Goal: Task Accomplishment & Management: Manage account settings

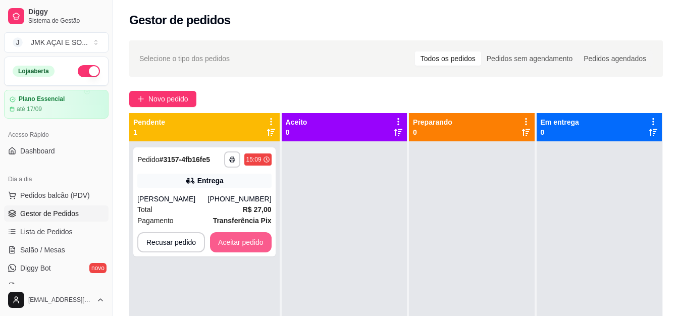
click at [259, 240] on button "Aceitar pedido" at bounding box center [241, 242] width 62 height 20
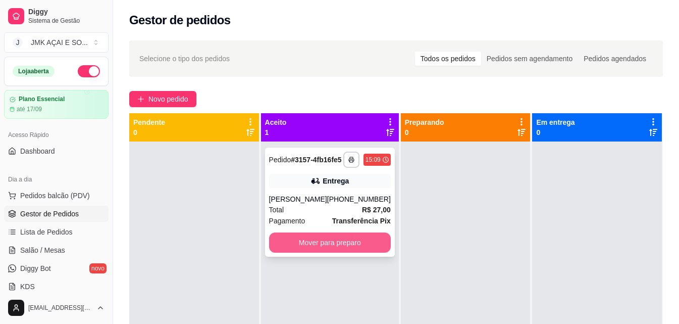
click at [336, 253] on button "Mover para preparo" at bounding box center [330, 242] width 122 height 20
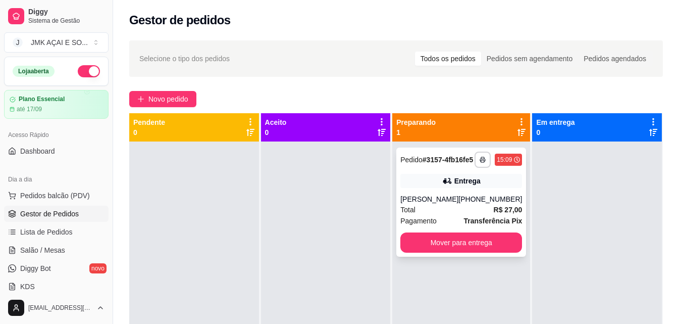
click at [436, 215] on div "Total R$ 27,00" at bounding box center [462, 209] width 122 height 11
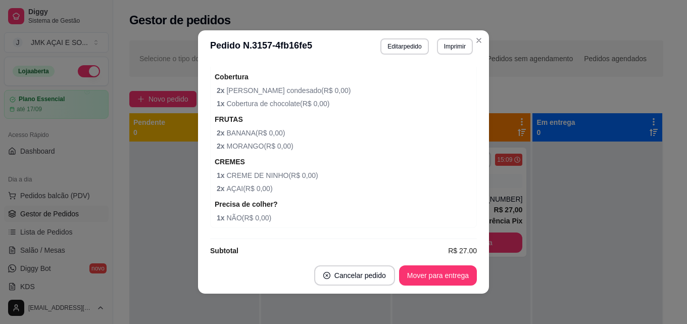
scroll to position [418, 0]
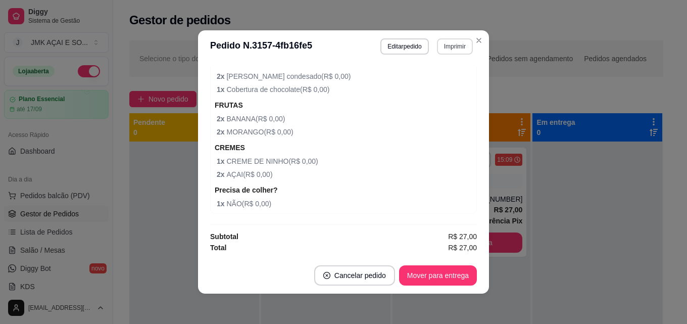
click at [444, 47] on button "Imprimir" at bounding box center [455, 46] width 36 height 16
click at [431, 79] on button "IMPRESSORA" at bounding box center [433, 82] width 73 height 16
click at [422, 276] on button "Mover para entrega" at bounding box center [438, 276] width 76 height 20
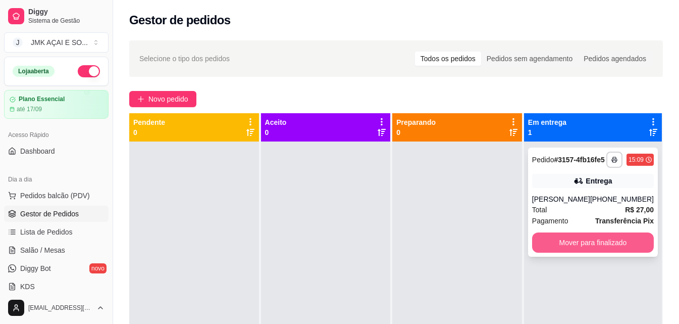
click at [556, 248] on button "Mover para finalizado" at bounding box center [593, 242] width 122 height 20
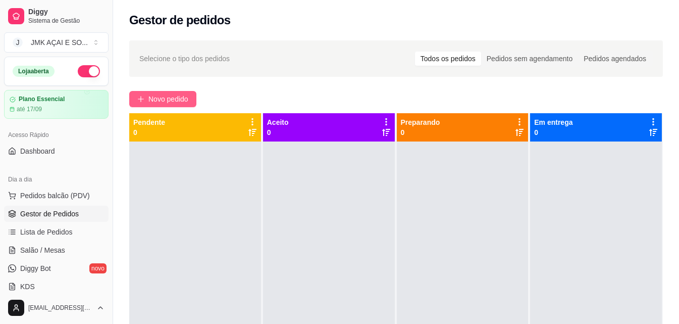
click at [160, 98] on span "Novo pedido" at bounding box center [169, 98] width 40 height 11
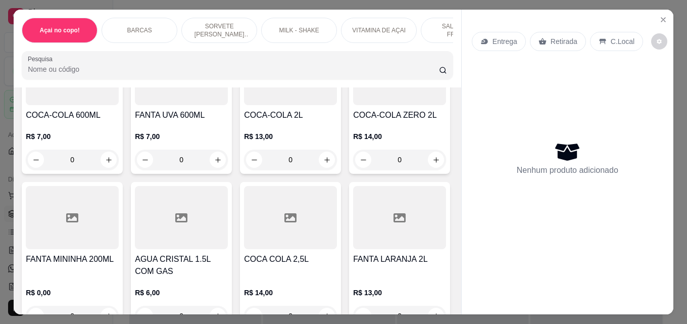
scroll to position [3082, 0]
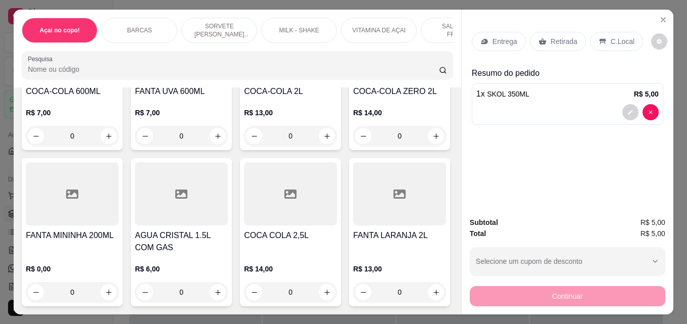
type input "2"
click at [527, 32] on div "Entrega Retirada C.Local" at bounding box center [557, 41] width 171 height 19
click at [551, 38] on p "Retirada" at bounding box center [564, 41] width 27 height 10
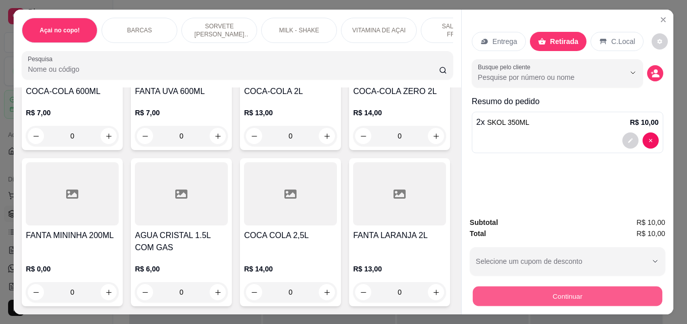
click at [515, 290] on button "Continuar" at bounding box center [567, 296] width 189 height 20
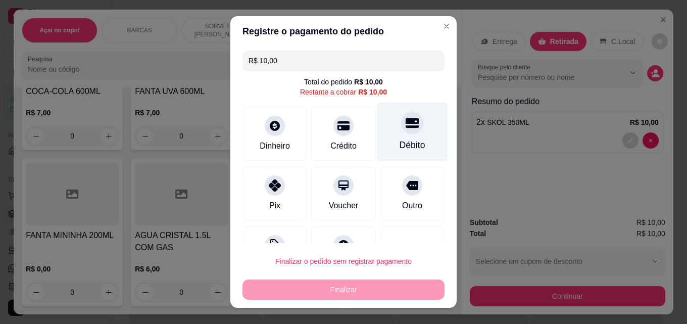
click at [381, 121] on div "Débito" at bounding box center [412, 132] width 71 height 59
type input "R$ 0,00"
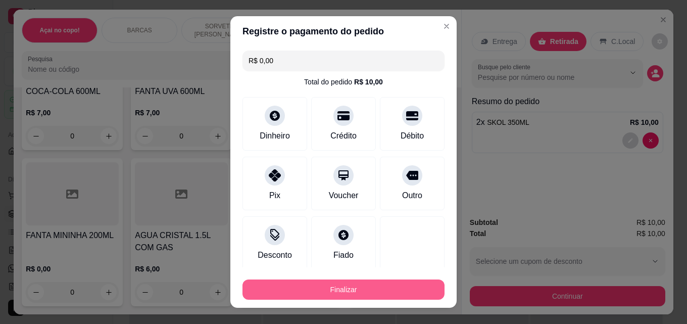
click at [337, 299] on button "Finalizar" at bounding box center [343, 289] width 202 height 20
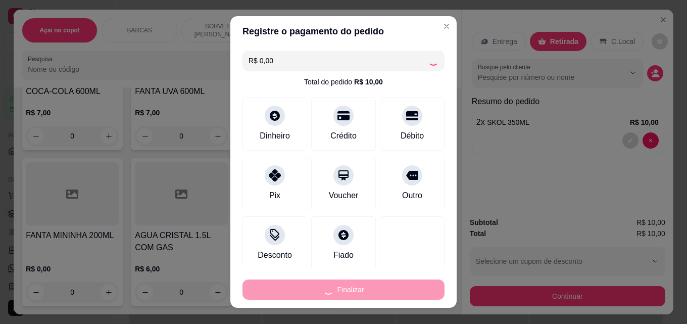
type input "0"
type input "-R$ 10,00"
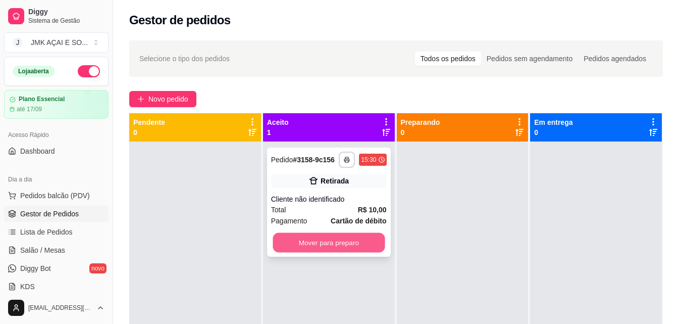
click at [308, 246] on button "Mover para preparo" at bounding box center [329, 243] width 112 height 20
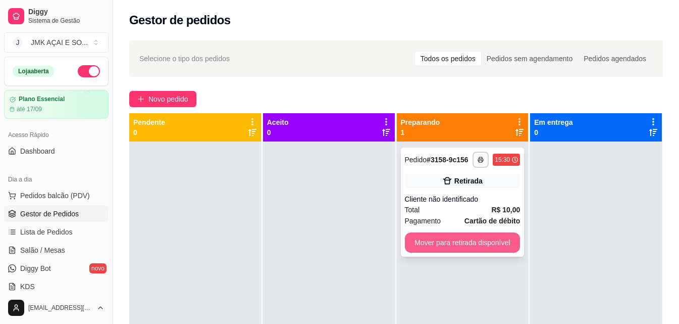
click at [485, 239] on button "Mover para retirada disponível" at bounding box center [463, 242] width 116 height 20
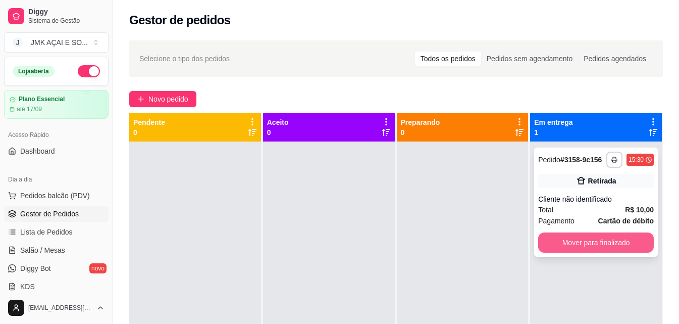
click at [571, 238] on button "Mover para finalizado" at bounding box center [597, 242] width 116 height 20
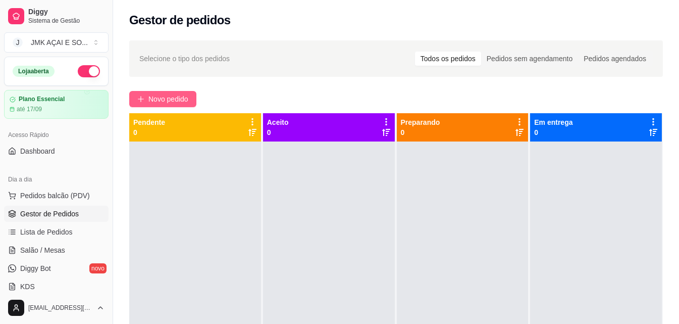
click at [151, 104] on span "Novo pedido" at bounding box center [169, 98] width 40 height 11
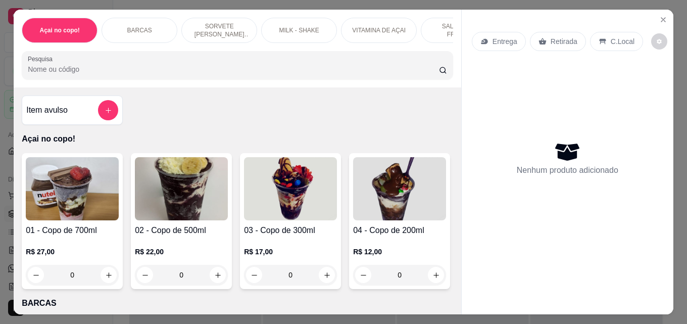
click at [68, 113] on div "Item avulso" at bounding box center [72, 110] width 92 height 20
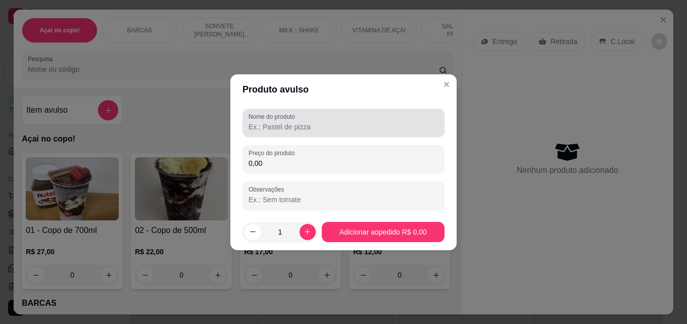
click at [271, 122] on input "Nome do produto" at bounding box center [344, 127] width 190 height 10
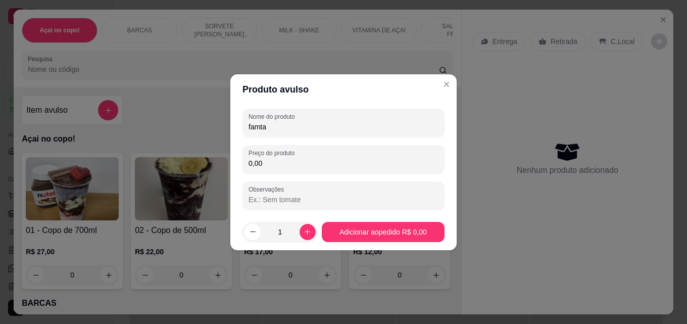
type input "famta"
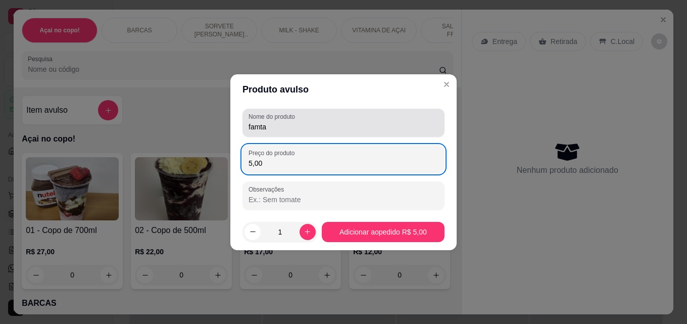
type input "5,00"
click at [256, 128] on input "famta" at bounding box center [344, 127] width 190 height 10
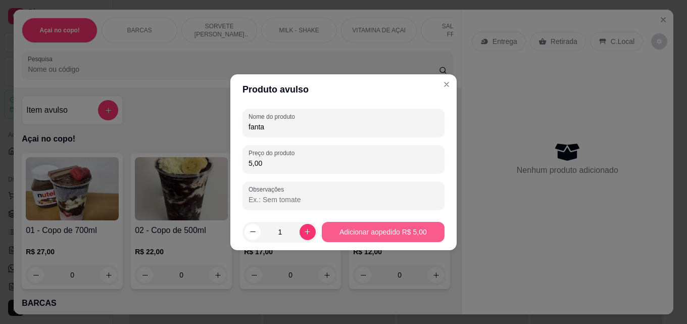
type input "fanta"
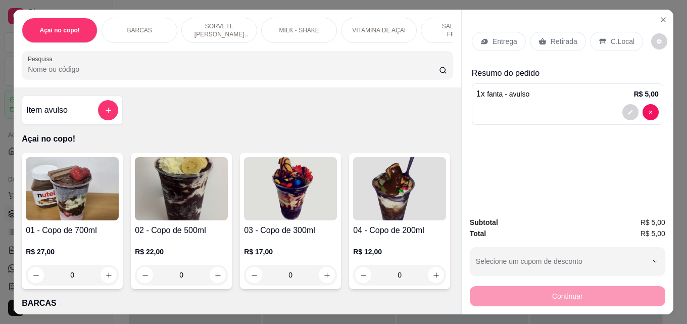
click at [542, 39] on div "Retirada" at bounding box center [558, 41] width 56 height 19
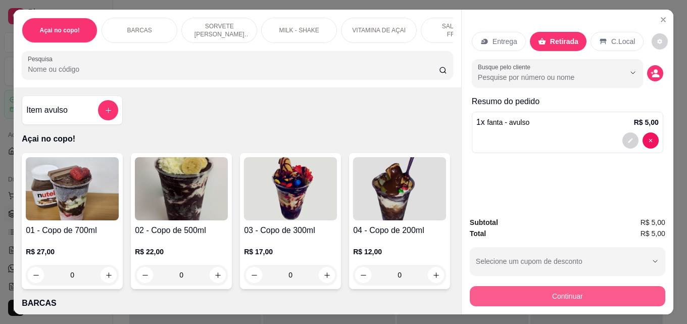
click at [581, 295] on button "Continuar" at bounding box center [568, 296] width 196 height 20
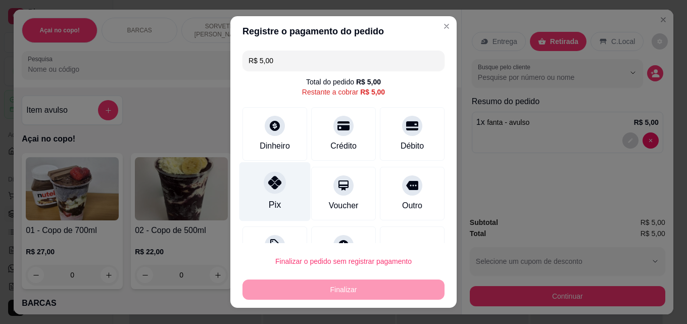
click at [259, 192] on div "Pix" at bounding box center [274, 191] width 71 height 59
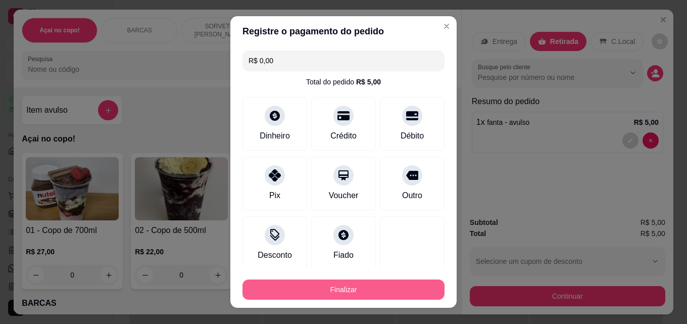
click at [290, 298] on button "Finalizar" at bounding box center [343, 289] width 202 height 20
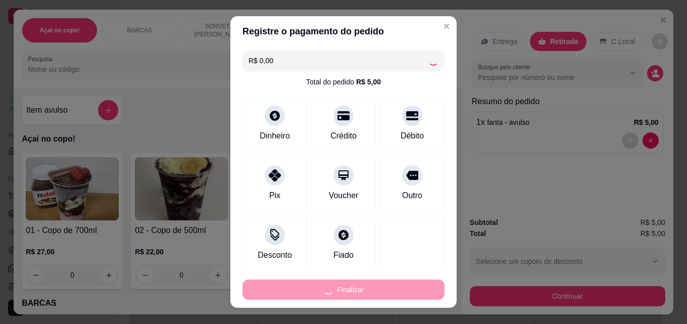
type input "-R$ 5,00"
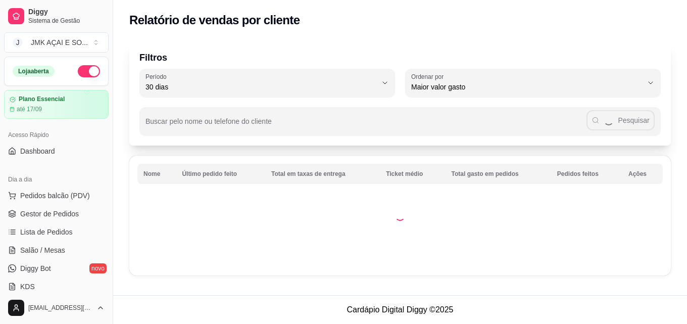
select select "30"
select select "HIGHEST_TOTAL_SPENT_WITH_ORDERS"
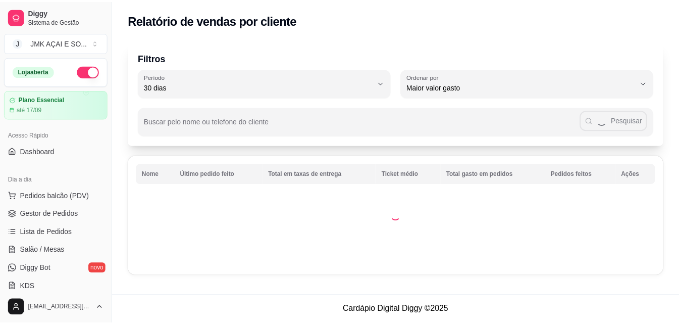
scroll to position [202, 0]
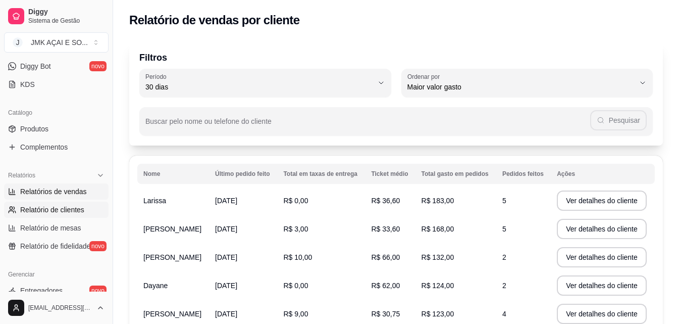
click at [79, 193] on span "Relatórios de vendas" at bounding box center [53, 191] width 67 height 10
select select "ALL"
select select "0"
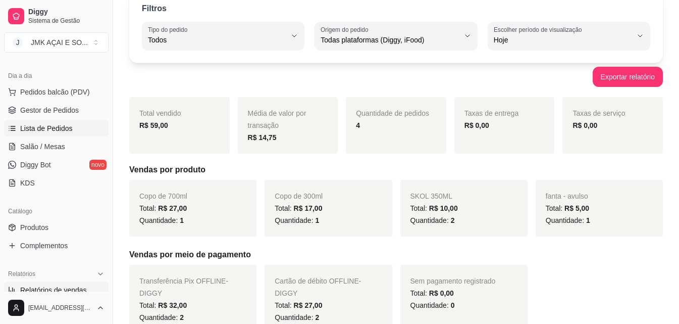
scroll to position [101, 0]
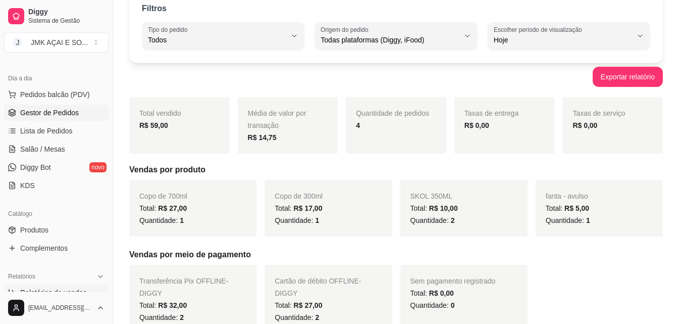
click at [87, 118] on link "Gestor de Pedidos" at bounding box center [56, 113] width 105 height 16
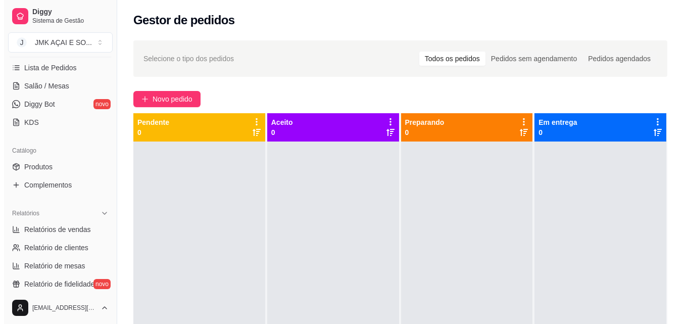
scroll to position [253, 0]
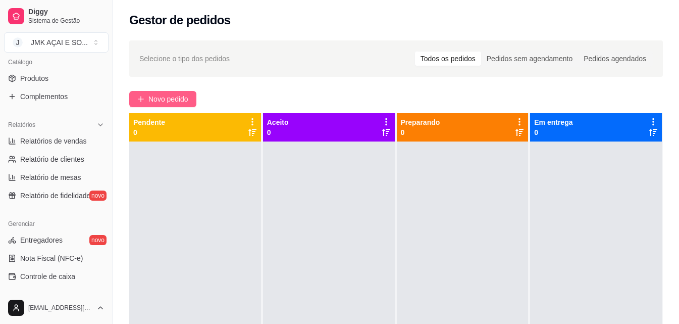
click at [151, 104] on span "Novo pedido" at bounding box center [169, 98] width 40 height 11
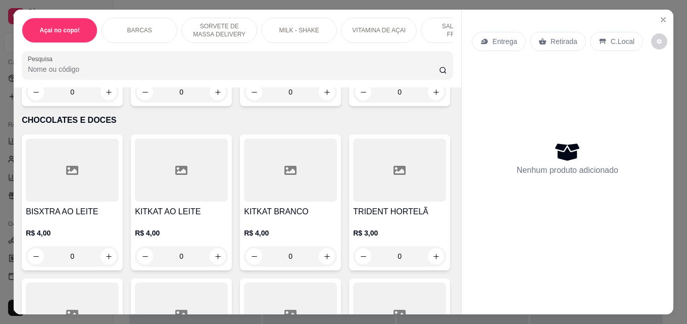
scroll to position [1516, 0]
type input "1"
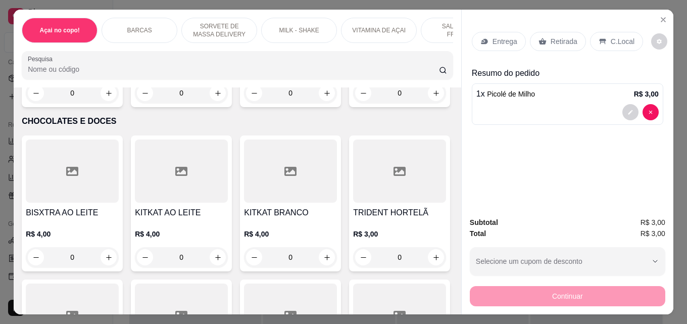
type input "1"
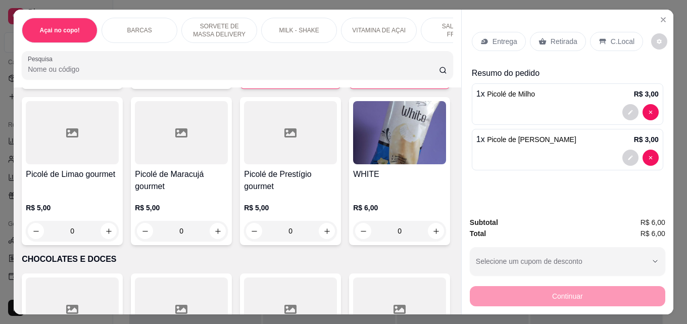
scroll to position [1364, 0]
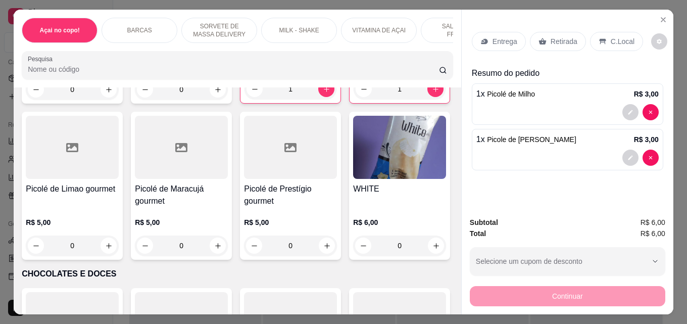
type input "1"
click at [117, 98] on button "increase-product-quantity" at bounding box center [109, 89] width 16 height 16
type input "1"
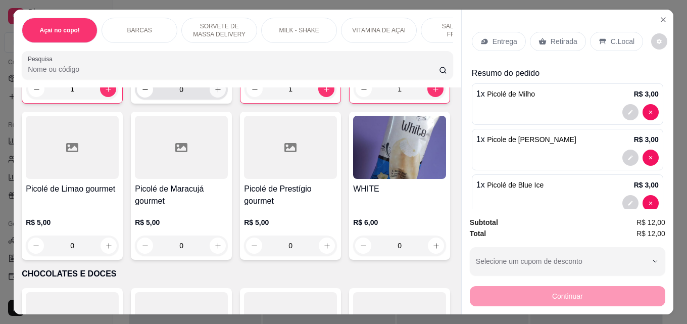
click at [226, 98] on button "increase-product-quantity" at bounding box center [218, 89] width 16 height 16
type input "1"
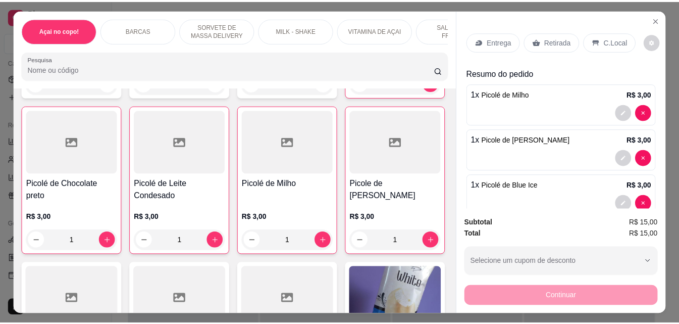
scroll to position [1212, 0]
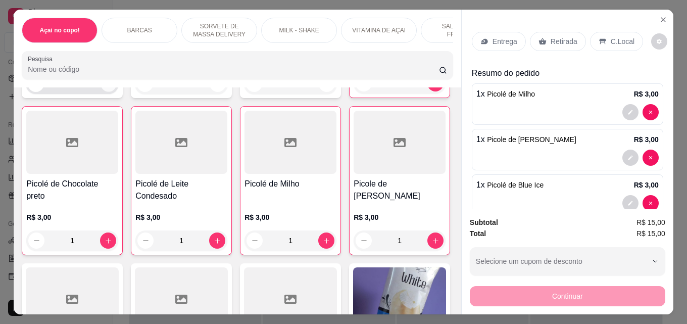
click at [109, 92] on button "increase-product-quantity" at bounding box center [109, 84] width 16 height 16
type input "1"
click at [214, 88] on icon "increase-product-quantity" at bounding box center [218, 84] width 8 height 8
type input "1"
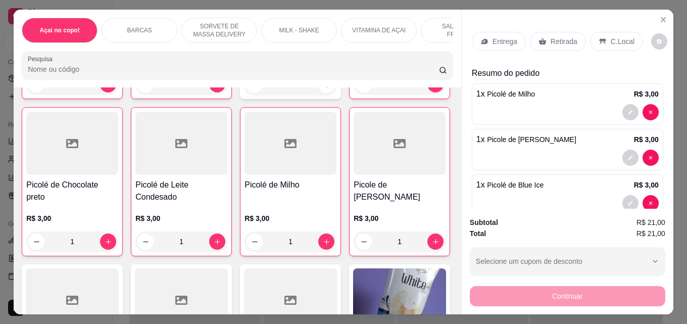
click at [553, 36] on p "Retirada" at bounding box center [564, 41] width 27 height 10
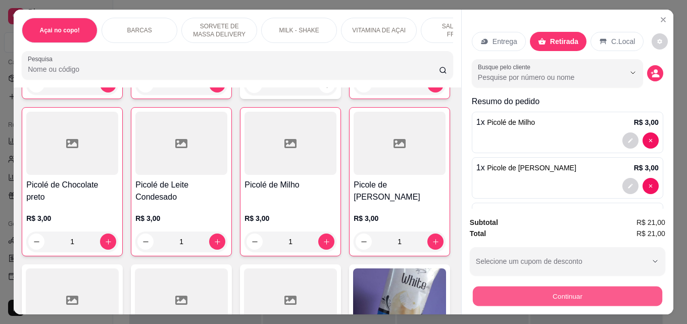
click at [608, 297] on button "Continuar" at bounding box center [567, 296] width 189 height 20
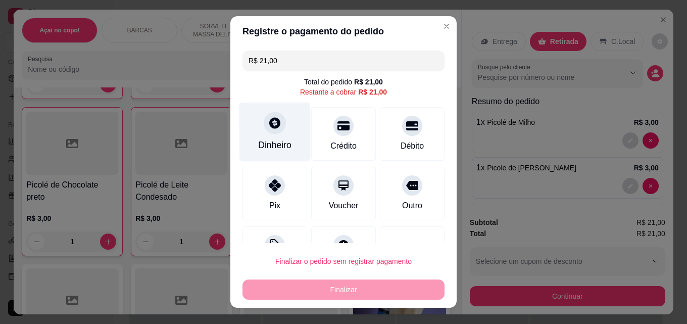
click at [273, 137] on div "Dinheiro" at bounding box center [274, 132] width 71 height 59
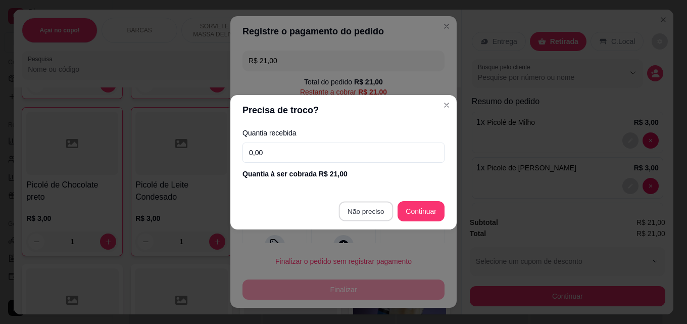
type input "R$ 0,00"
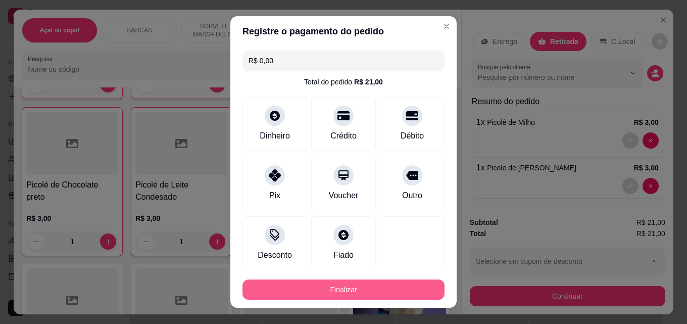
click at [381, 282] on button "Finalizar" at bounding box center [343, 289] width 202 height 20
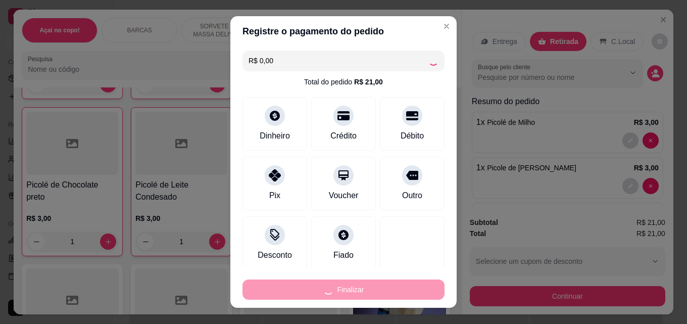
type input "0"
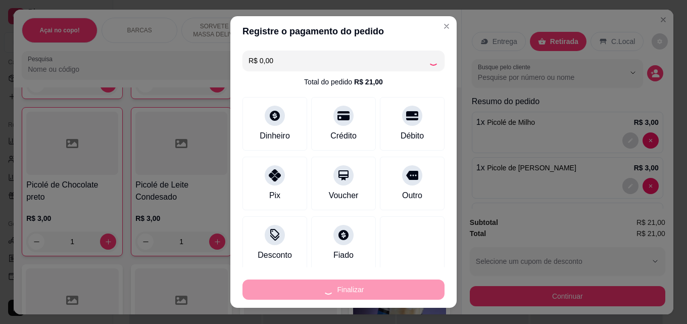
type input "0"
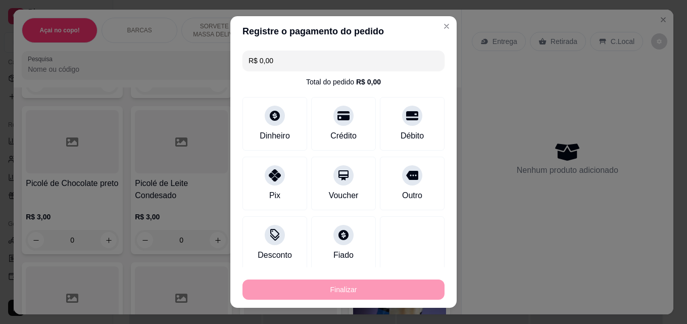
type input "-R$ 21,00"
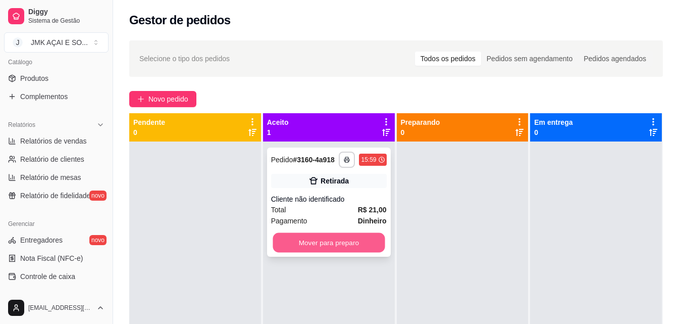
click at [351, 247] on button "Mover para preparo" at bounding box center [329, 243] width 112 height 20
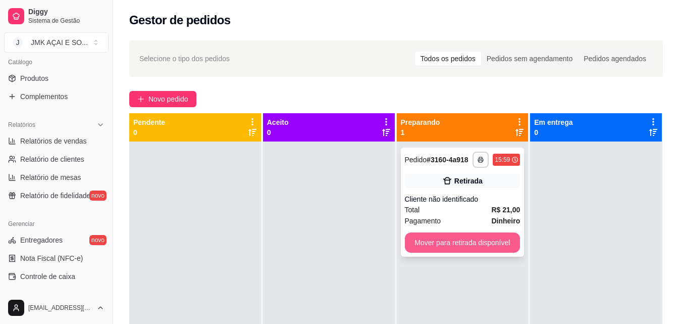
click at [470, 243] on button "Mover para retirada disponível" at bounding box center [463, 242] width 116 height 20
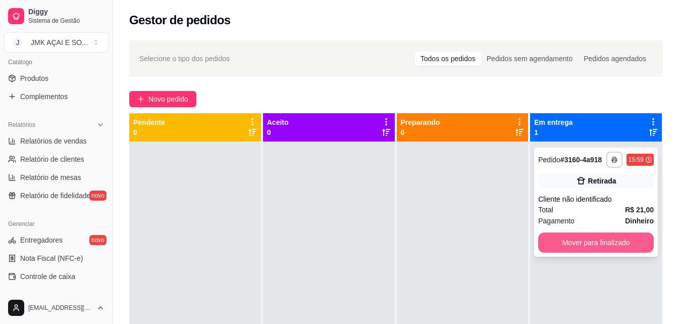
click at [559, 241] on button "Mover para finalizado" at bounding box center [597, 242] width 116 height 20
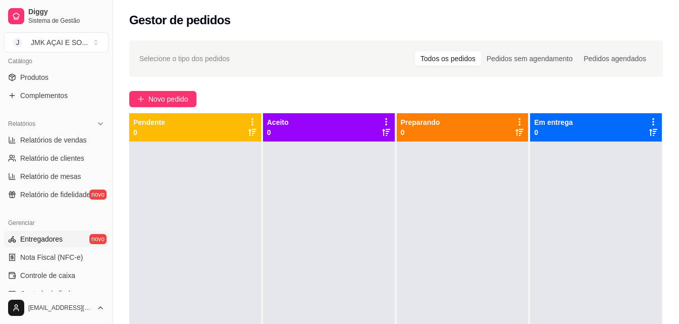
scroll to position [253, 0]
click at [65, 142] on span "Relatórios de vendas" at bounding box center [53, 141] width 67 height 10
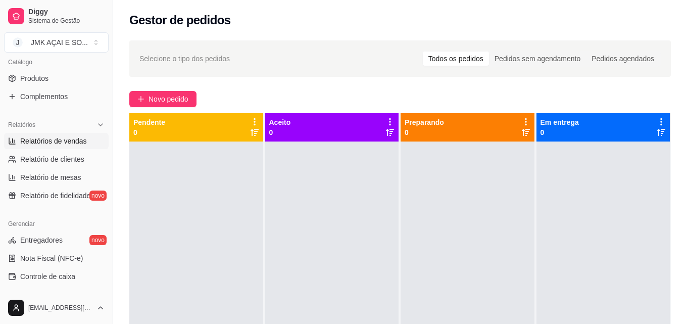
select select "ALL"
select select "0"
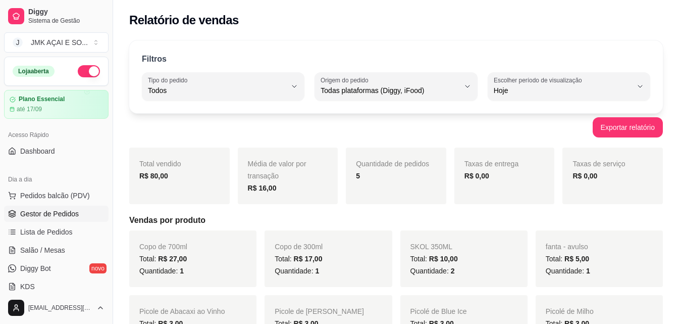
click at [90, 219] on link "Gestor de Pedidos" at bounding box center [56, 214] width 105 height 16
